Goal: Task Accomplishment & Management: Manage account settings

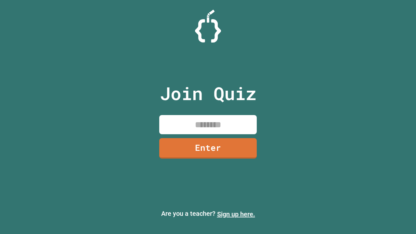
click at [236, 214] on link "Sign up here." at bounding box center [236, 214] width 38 height 8
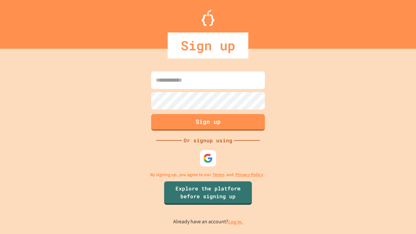
click at [236, 222] on link "Log in." at bounding box center [235, 221] width 15 height 7
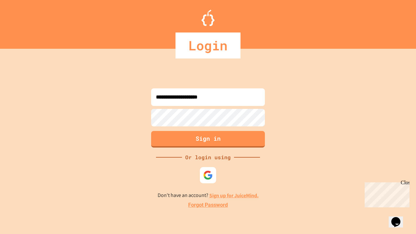
type input "**********"
